Goal: Register for event/course

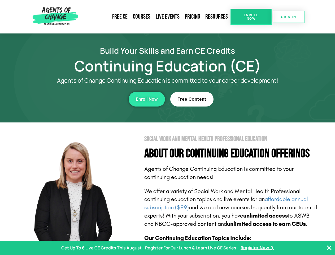
click at [167, 127] on section "Social Work and Mental Health Professional Education About Our Continuing Educa…" at bounding box center [167, 233] width 335 height 223
click at [251, 17] on span "Enroll Now" at bounding box center [251, 16] width 24 height 7
click at [288, 17] on span "SIGN IN" at bounding box center [288, 16] width 15 height 3
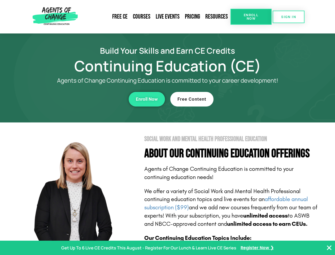
click at [92, 99] on div "Enroll Now" at bounding box center [92, 99] width 146 height 15
click at [147, 99] on span "Enroll Now" at bounding box center [147, 99] width 22 height 5
click at [243, 99] on div "Free Content" at bounding box center [243, 99] width 146 height 15
